Goal: Information Seeking & Learning: Learn about a topic

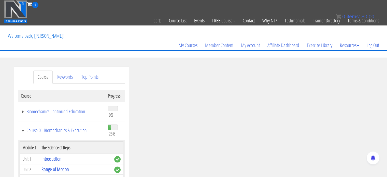
scroll to position [475, 0]
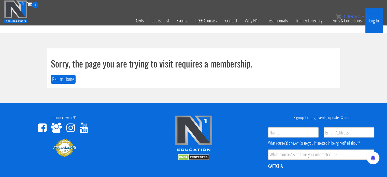
click at [378, 19] on link "Log In" at bounding box center [375, 20] width 18 height 25
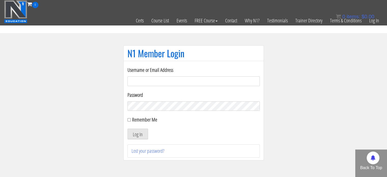
click at [229, 80] on input "Username or Email Address" at bounding box center [194, 81] width 132 height 10
type input "velolovegirl@gmail.com"
click at [133, 133] on button "Log In" at bounding box center [138, 134] width 21 height 11
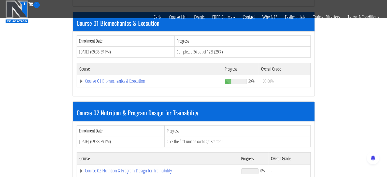
scroll to position [157, 0]
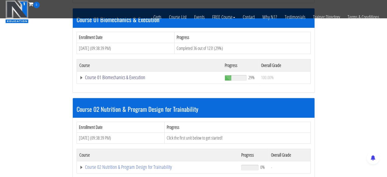
click at [114, 78] on link "Course 01 Biomechanics & Execution" at bounding box center [149, 77] width 141 height 5
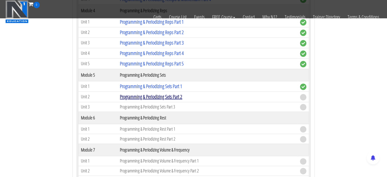
scroll to position [588, 0]
click at [149, 93] on link "Programming & Periodizing Sets Part 2" at bounding box center [151, 96] width 62 height 7
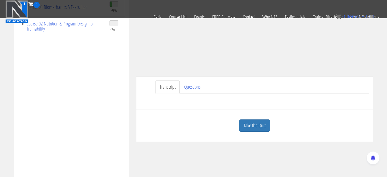
scroll to position [90, 0]
click at [245, 129] on link "Take the Quiz" at bounding box center [254, 126] width 31 height 12
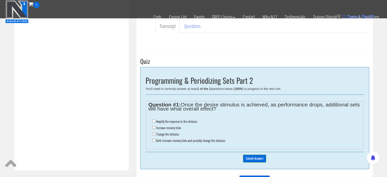
scroll to position [152, 0]
click at [154, 139] on input "Both increase recovery time and possibly change the stimulus" at bounding box center [153, 139] width 3 height 3
radio input "true"
click at [250, 158] on input "Submit Answers" at bounding box center [254, 158] width 23 height 8
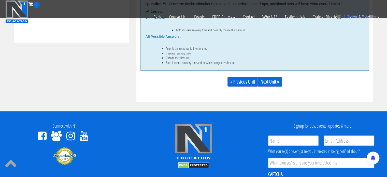
scroll to position [268, 0]
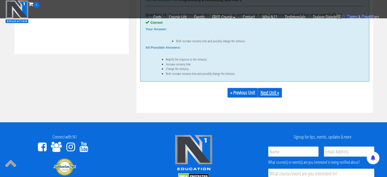
click at [269, 90] on link "Next Unit »" at bounding box center [270, 93] width 24 height 10
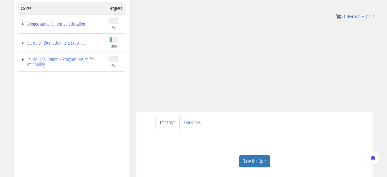
scroll to position [88, 0]
click at [252, 160] on link "Take the Quiz" at bounding box center [254, 161] width 31 height 12
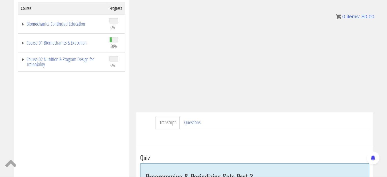
scroll to position [87, 0]
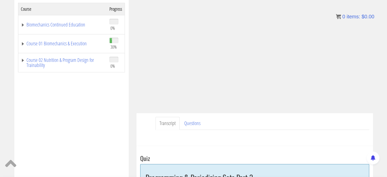
click at [252, 160] on h3 "Quiz" at bounding box center [254, 158] width 229 height 7
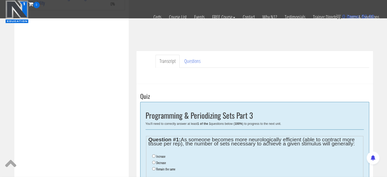
scroll to position [128, 0]
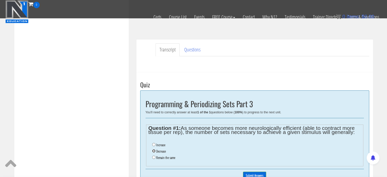
click at [152, 149] on input "Decrease" at bounding box center [153, 150] width 3 height 3
radio input "true"
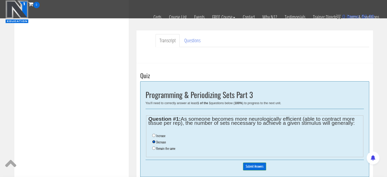
scroll to position [137, 0]
click at [256, 163] on input "Submit Answers" at bounding box center [254, 166] width 23 height 8
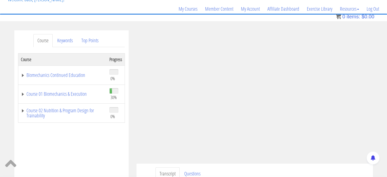
scroll to position [37, 0]
